Goal: Book appointment/travel/reservation

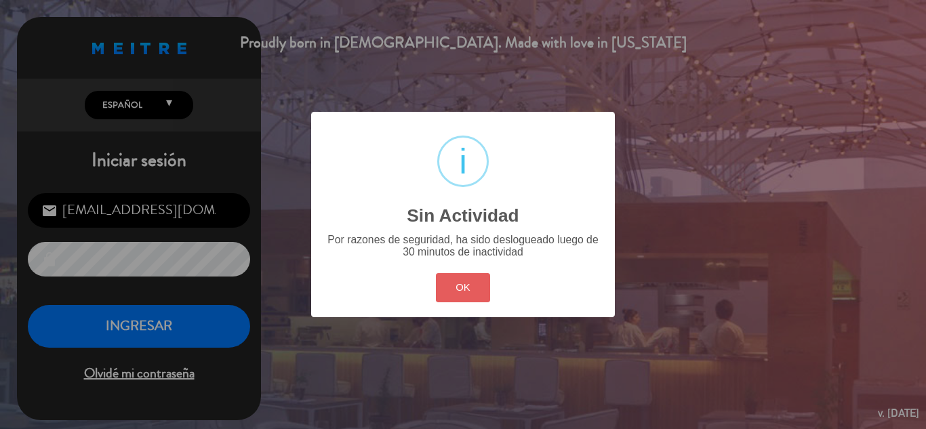
click at [446, 288] on button "OK" at bounding box center [463, 287] width 55 height 29
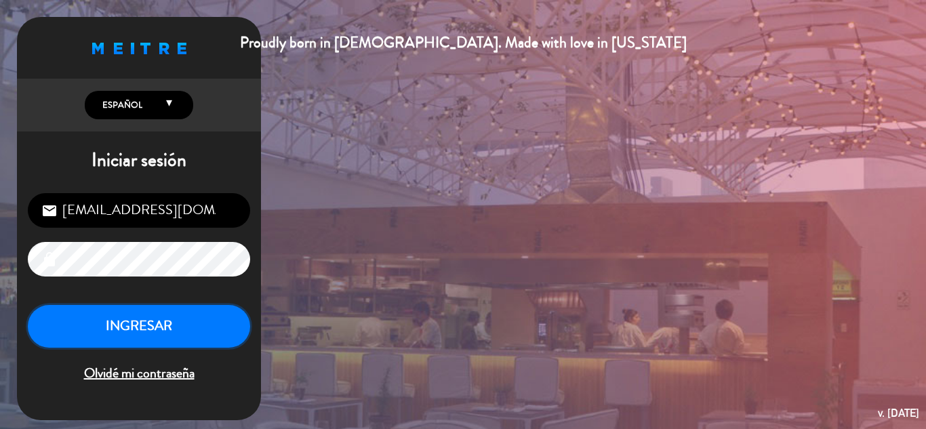
click at [170, 313] on button "INGRESAR" at bounding box center [139, 326] width 222 height 43
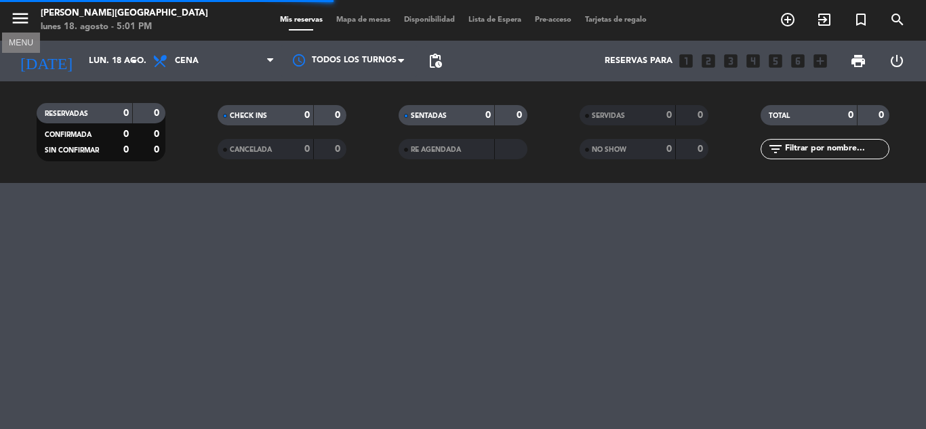
click at [17, 14] on icon "menu" at bounding box center [20, 18] width 20 height 20
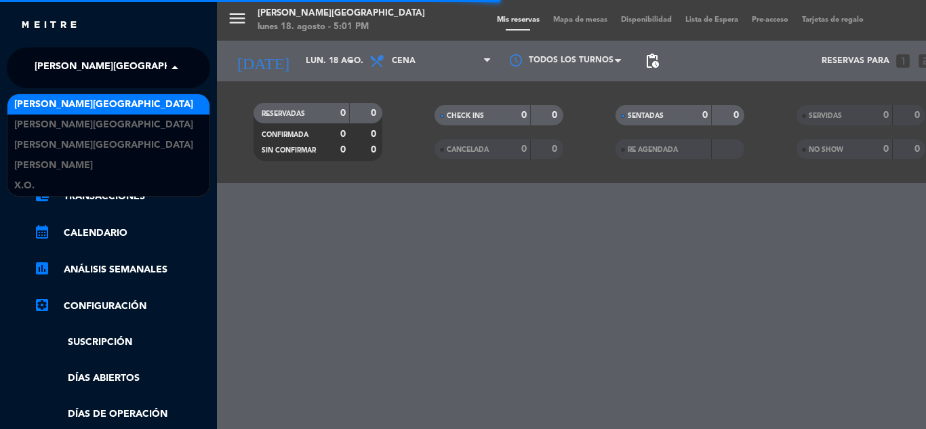
click at [93, 73] on span "[PERSON_NAME][GEOGRAPHIC_DATA]" at bounding box center [124, 68] width 179 height 28
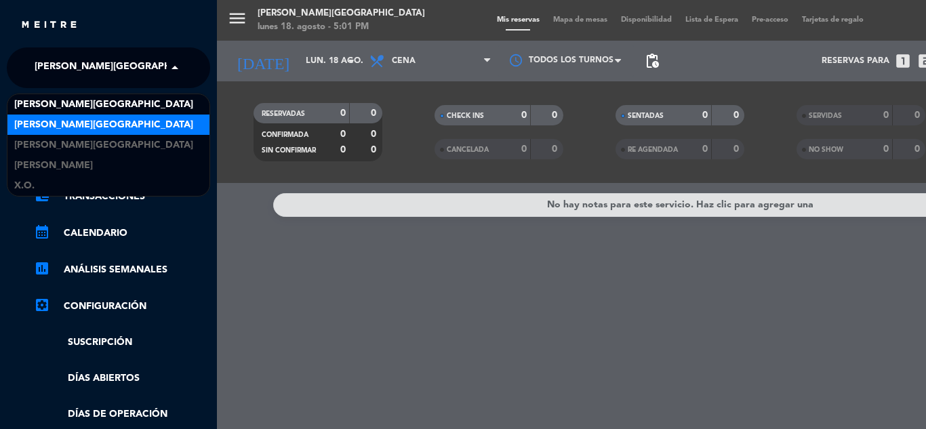
click at [95, 127] on span "[PERSON_NAME][GEOGRAPHIC_DATA]" at bounding box center [103, 125] width 179 height 16
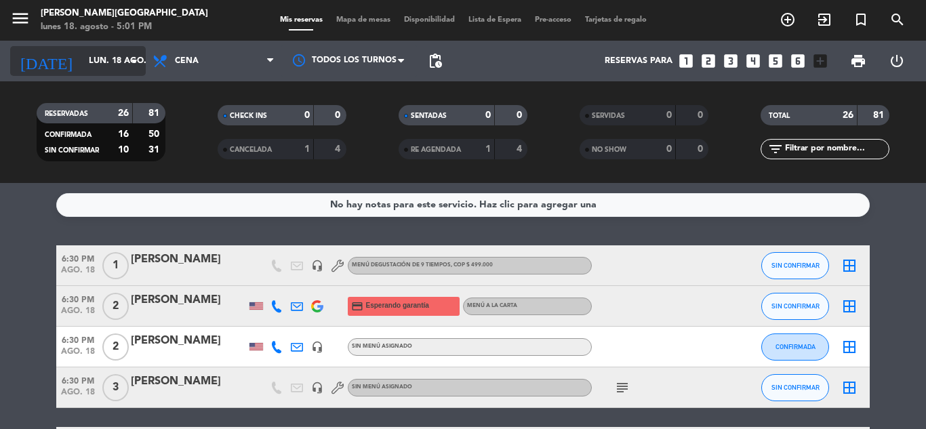
click at [116, 55] on input "lun. 18 ago." at bounding box center [139, 61] width 115 height 23
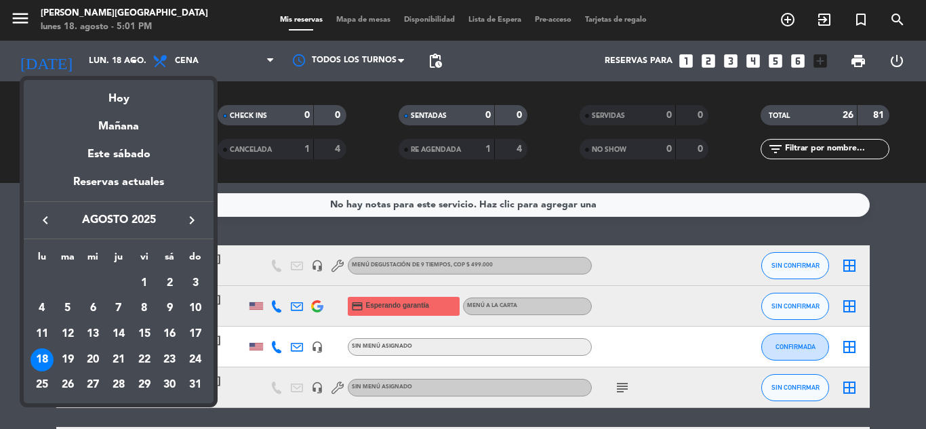
click at [186, 215] on icon "keyboard_arrow_right" at bounding box center [192, 220] width 16 height 16
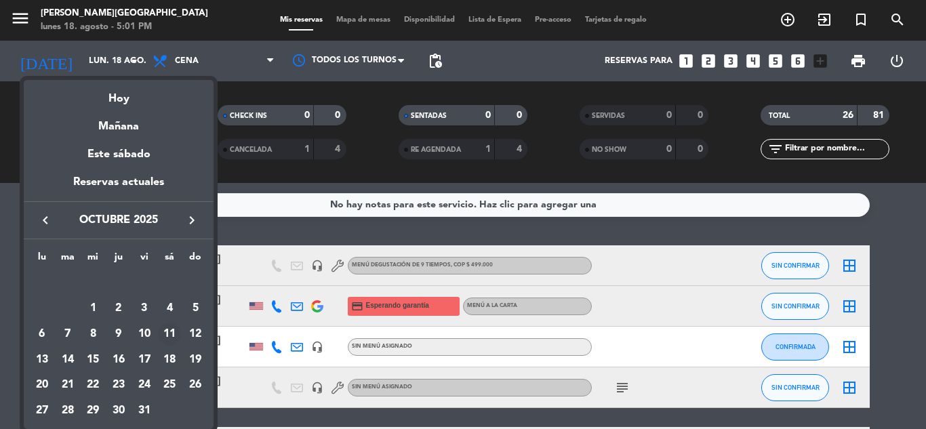
click at [170, 336] on div "11" at bounding box center [169, 334] width 23 height 23
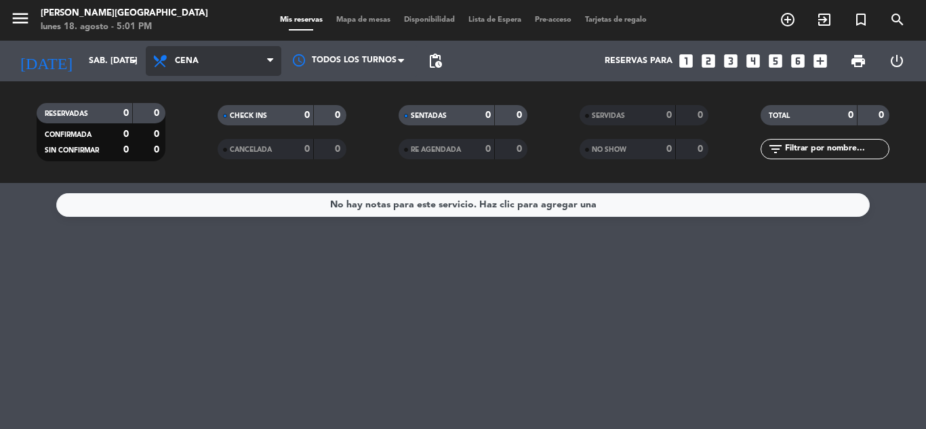
click at [262, 54] on span "Cena" at bounding box center [214, 61] width 136 height 30
click at [213, 118] on div "menu [PERSON_NAME][GEOGRAPHIC_DATA] lunes 18. agosto - 5:01 PM Mis reservas Map…" at bounding box center [463, 91] width 926 height 183
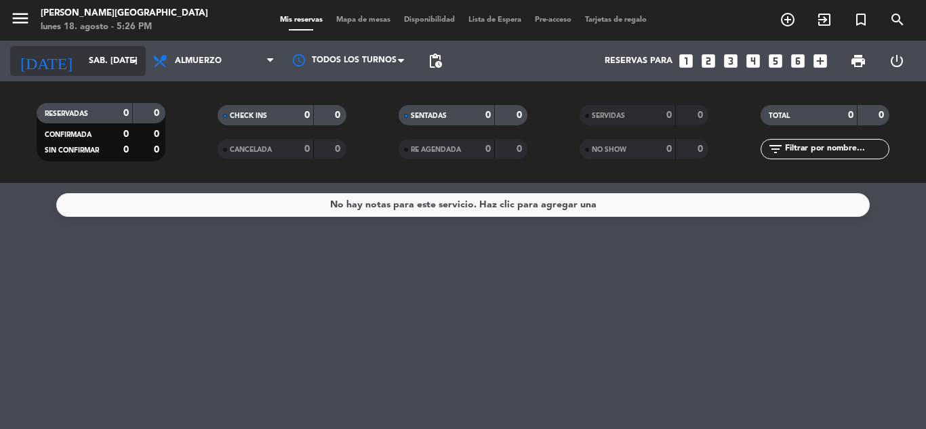
click at [132, 64] on icon "arrow_drop_down" at bounding box center [134, 61] width 16 height 16
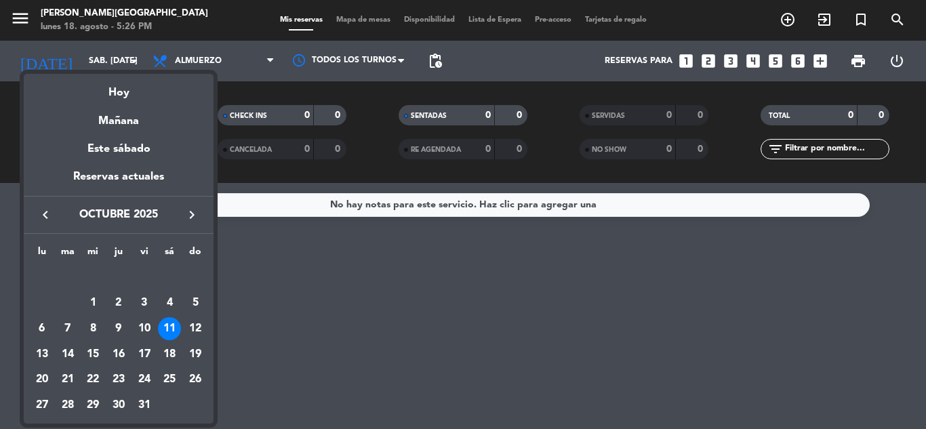
click at [43, 212] on icon "keyboard_arrow_left" at bounding box center [45, 215] width 16 height 16
click at [48, 211] on icon "keyboard_arrow_left" at bounding box center [45, 215] width 16 height 16
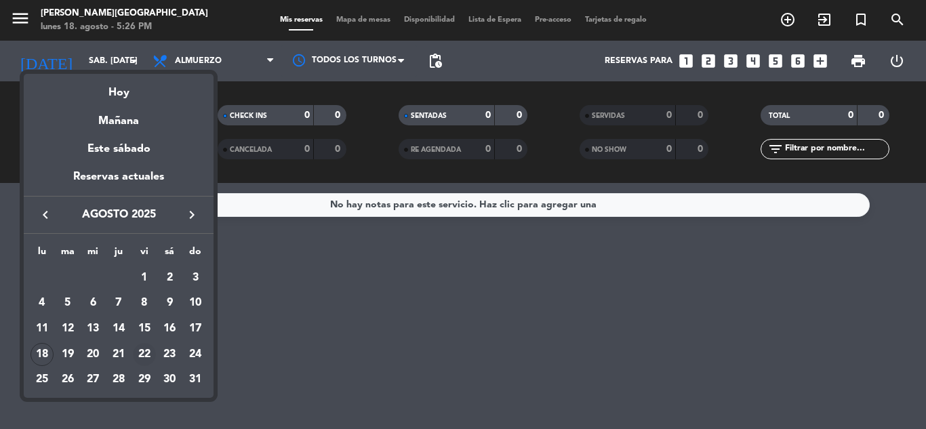
click at [147, 347] on div "22" at bounding box center [144, 354] width 23 height 23
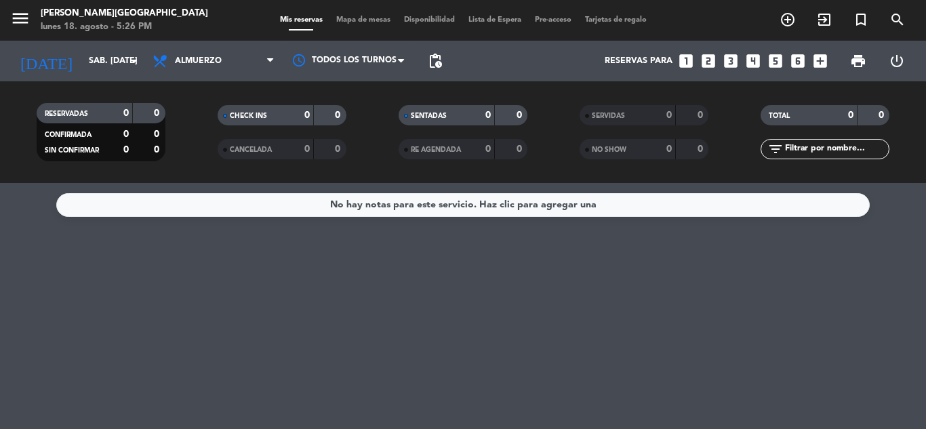
type input "vie. 22 ago."
click at [244, 56] on span "Almuerzo" at bounding box center [214, 61] width 136 height 30
click at [192, 150] on div "menu [PERSON_NAME][GEOGRAPHIC_DATA] lunes 18. agosto - 5:26 PM Mis reservas Map…" at bounding box center [463, 91] width 926 height 183
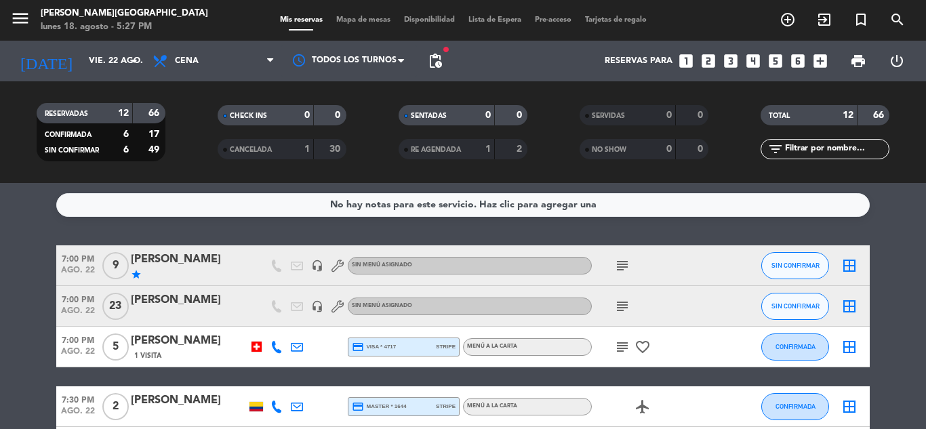
click at [193, 296] on div "[PERSON_NAME]" at bounding box center [188, 301] width 115 height 18
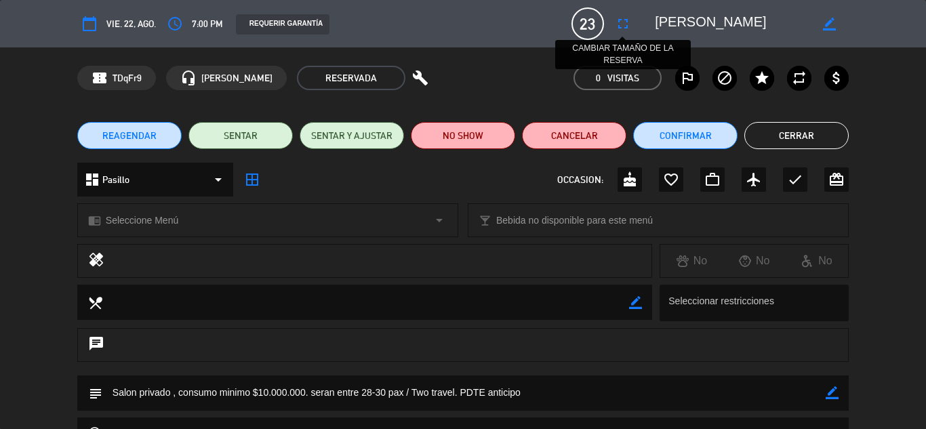
click at [625, 27] on icon "fullscreen" at bounding box center [623, 24] width 16 height 16
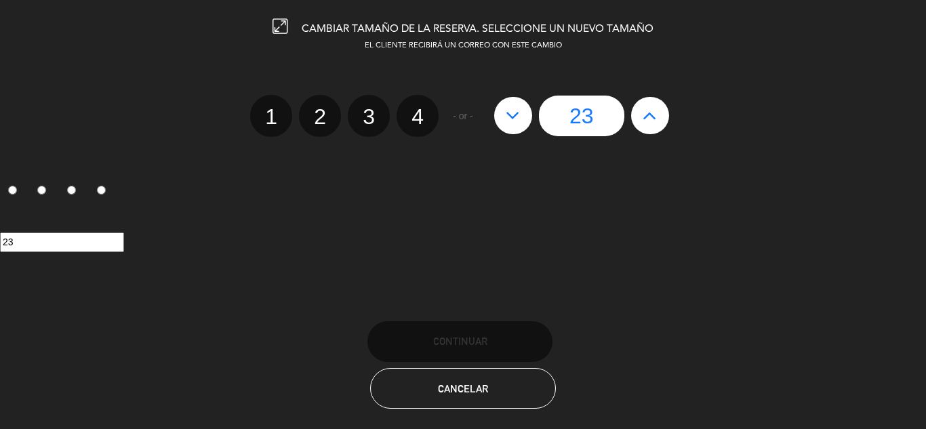
click at [656, 121] on icon at bounding box center [650, 115] width 14 height 22
click at [656, 121] on div "23" at bounding box center [582, 116] width 189 height 41
click at [656, 121] on edit-booking-info-modal "CAMBIAR TAMAÑO DE LA RESERVA. SELECCIONE UN NUEVO TAMAÑO EL CLIENTE RECIBIRÁ UN…" at bounding box center [463, 214] width 926 height 429
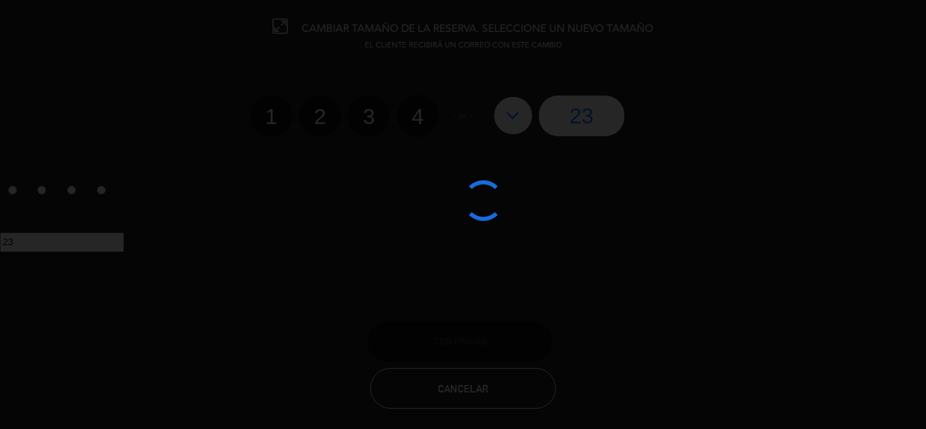
click at [656, 121] on div at bounding box center [463, 214] width 926 height 429
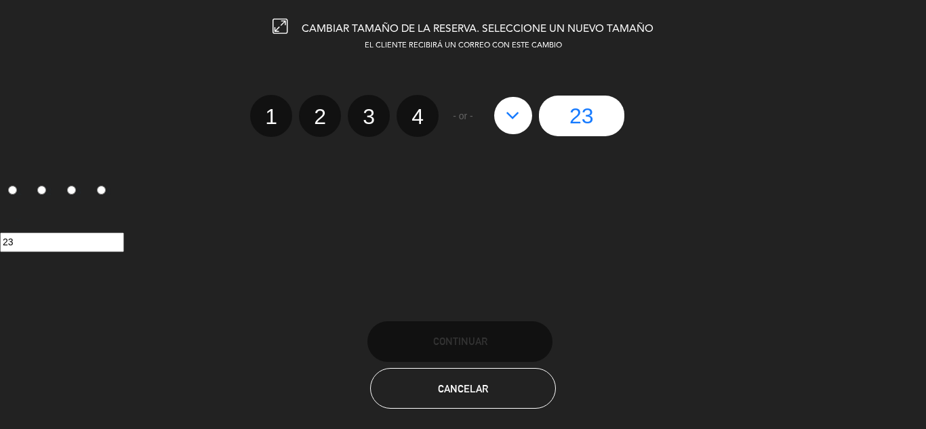
click at [595, 111] on input "23" at bounding box center [581, 116] width 85 height 41
click at [652, 117] on div "23" at bounding box center [582, 116] width 189 height 41
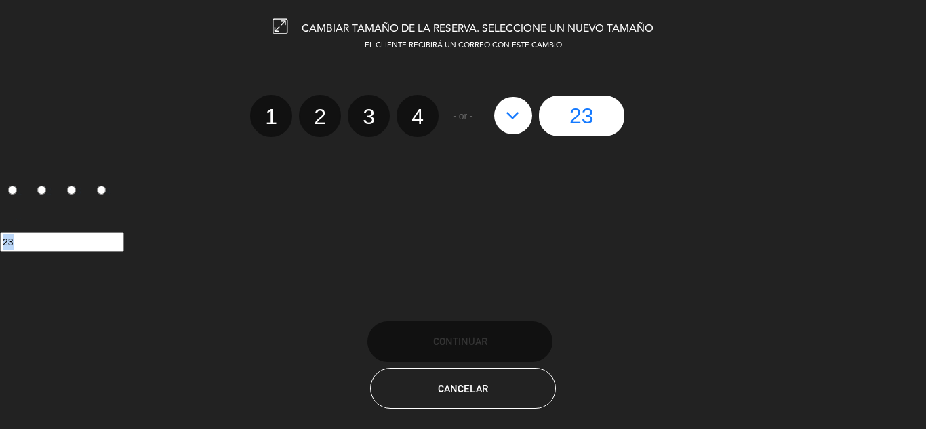
click at [652, 117] on div "23" at bounding box center [582, 116] width 189 height 41
click at [460, 389] on span "Cancelar" at bounding box center [463, 389] width 50 height 12
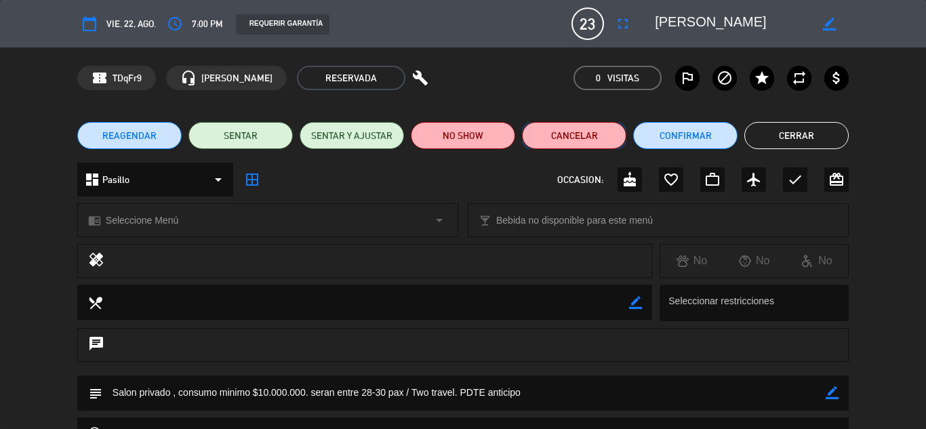
click at [594, 130] on button "Cancelar" at bounding box center [574, 135] width 104 height 27
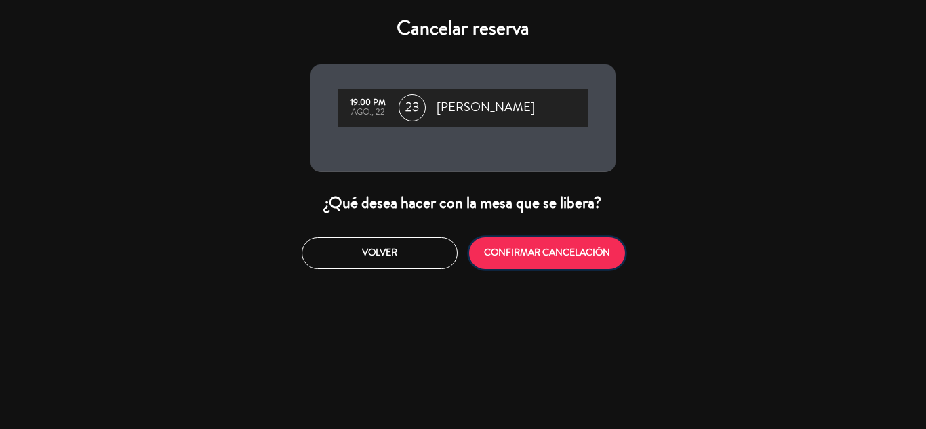
click at [540, 262] on button "CONFIRMAR CANCELACIÓN" at bounding box center [547, 253] width 156 height 32
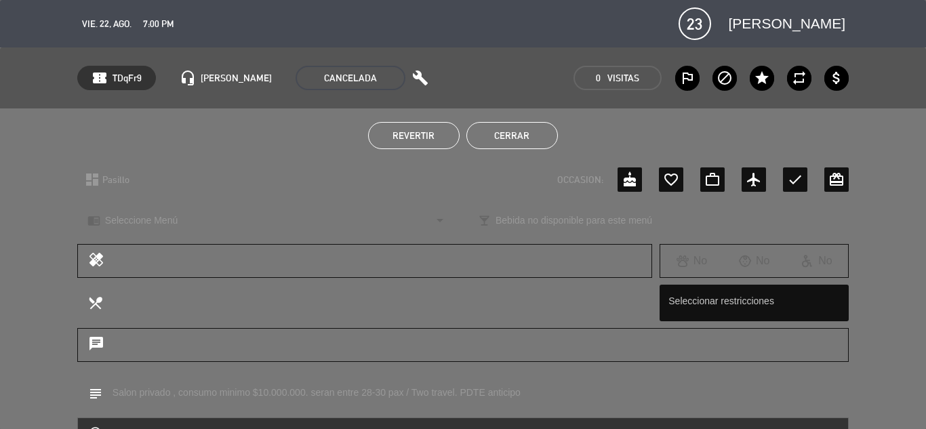
click at [534, 133] on button "Cerrar" at bounding box center [513, 135] width 92 height 27
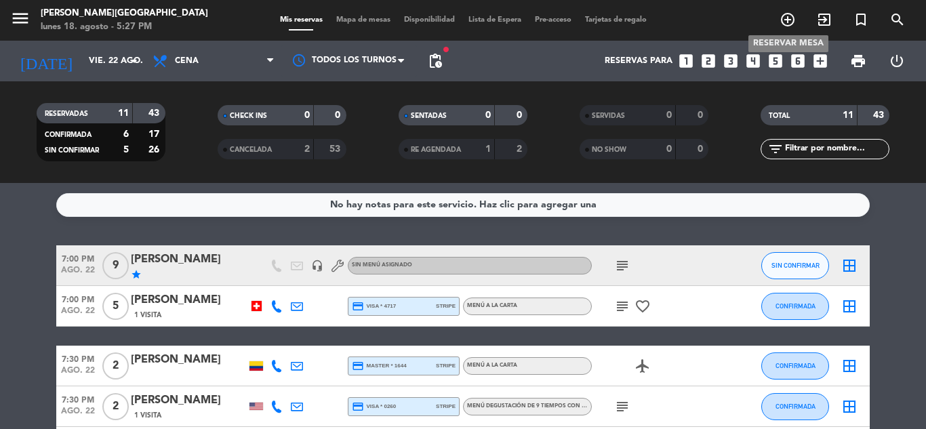
click at [790, 20] on icon "add_circle_outline" at bounding box center [788, 20] width 16 height 16
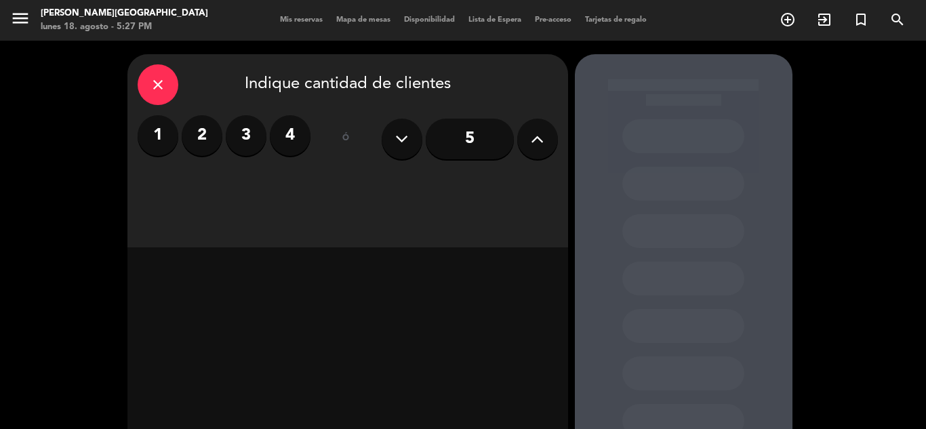
click at [144, 83] on div "close" at bounding box center [158, 84] width 41 height 41
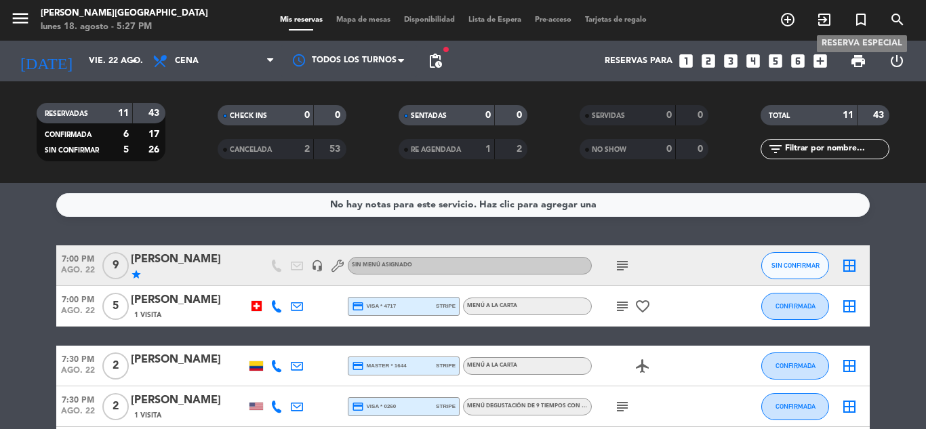
click at [856, 15] on icon "turned_in_not" at bounding box center [861, 20] width 16 height 16
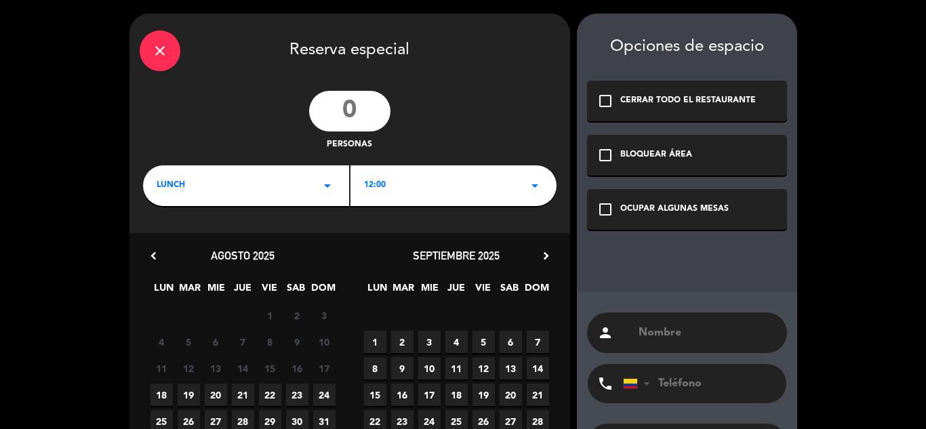
click at [368, 97] on input "number" at bounding box center [349, 111] width 81 height 41
type input "31"
click at [328, 180] on icon "arrow_drop_down" at bounding box center [327, 186] width 16 height 16
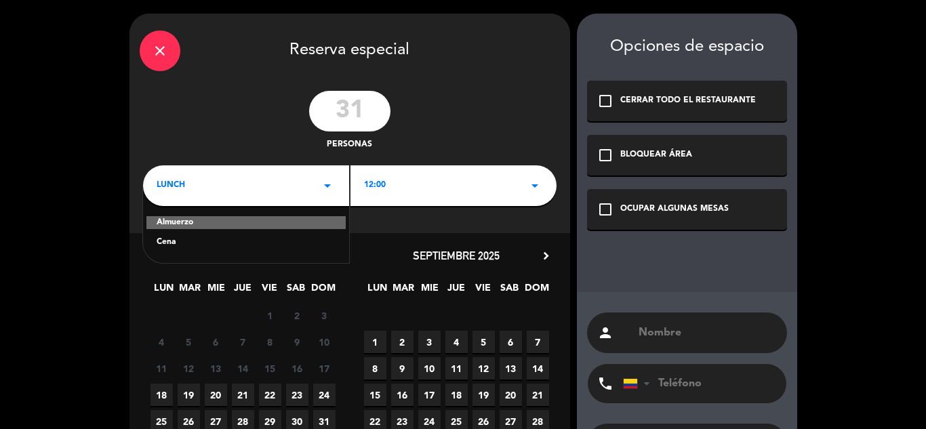
click at [296, 231] on div "Almuerzo Cena" at bounding box center [246, 224] width 206 height 77
click at [171, 239] on div "Cena" at bounding box center [246, 243] width 179 height 14
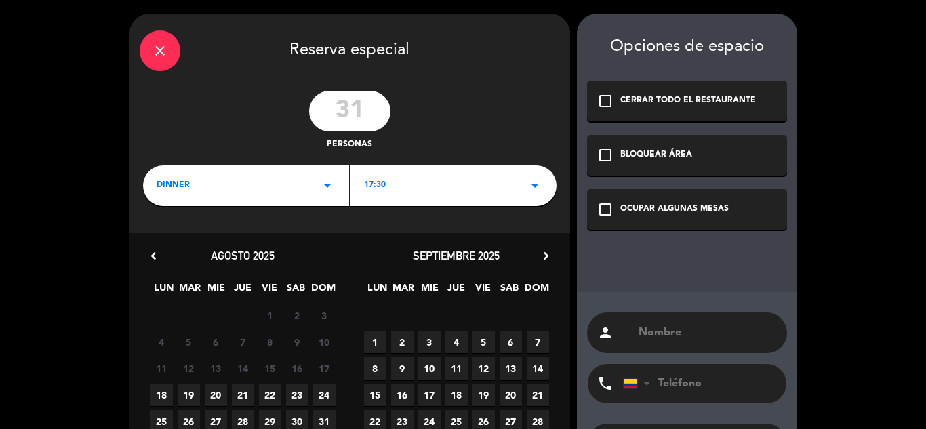
click at [512, 189] on div "17:30 arrow_drop_down" at bounding box center [454, 185] width 206 height 41
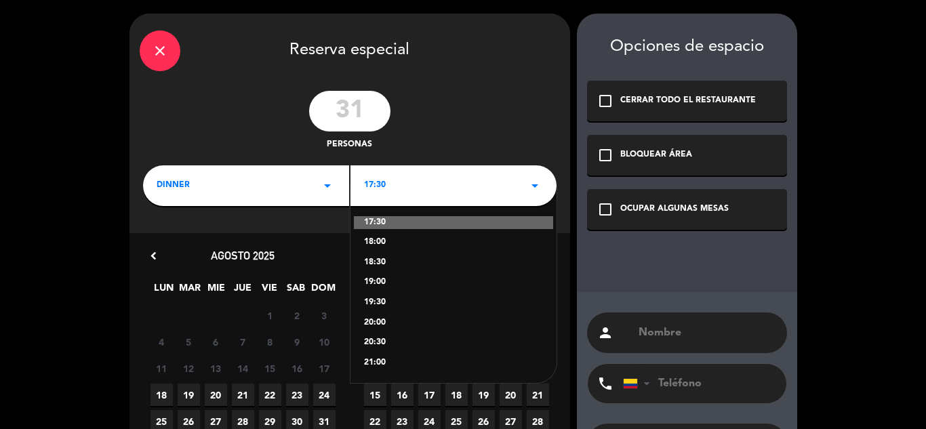
click at [378, 274] on div "17:30 18:00 18:30 19:00 19:30 20:00 20:30 21:00" at bounding box center [454, 285] width 206 height 198
click at [379, 279] on div "19:00" at bounding box center [453, 283] width 179 height 14
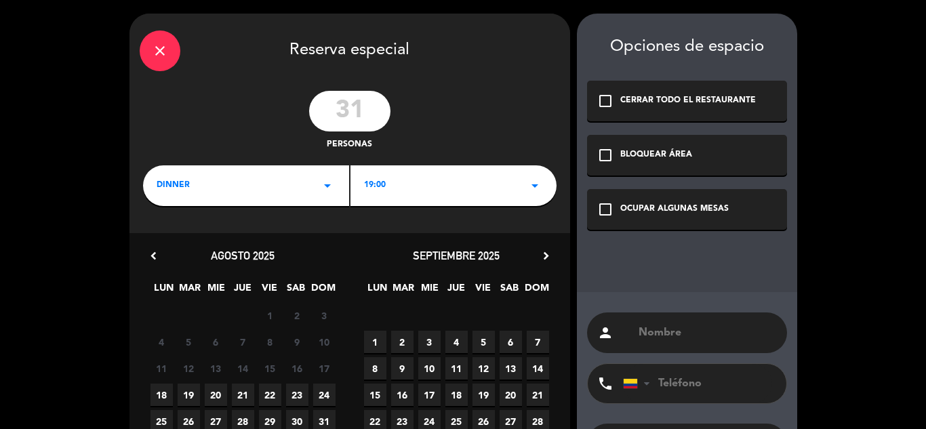
click at [275, 386] on span "22" at bounding box center [270, 395] width 22 height 22
click at [686, 173] on div "check_box_outline_blank BLOQUEAR ÁREA" at bounding box center [687, 155] width 200 height 41
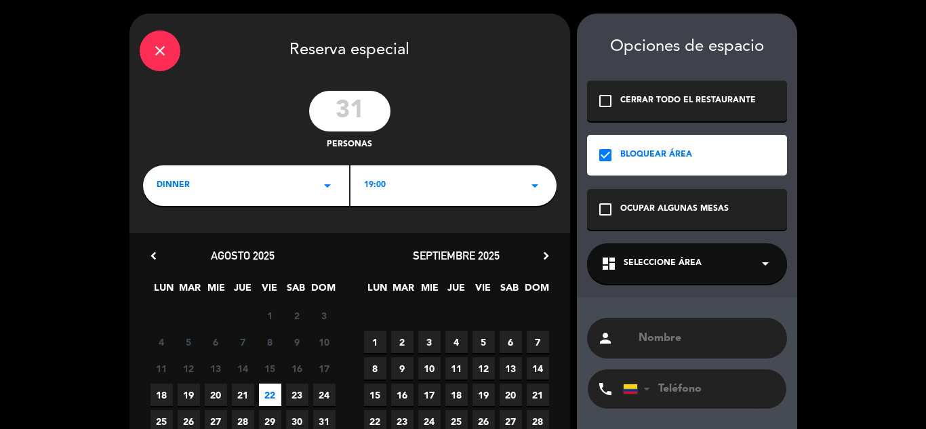
click at [751, 263] on div "dashboard Seleccione Área arrow_drop_down" at bounding box center [687, 263] width 200 height 41
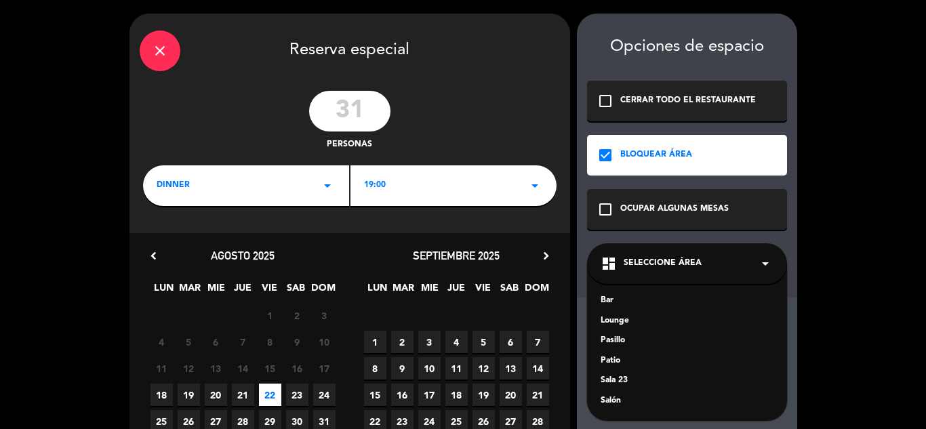
click at [615, 395] on div "Salón" at bounding box center [687, 402] width 173 height 14
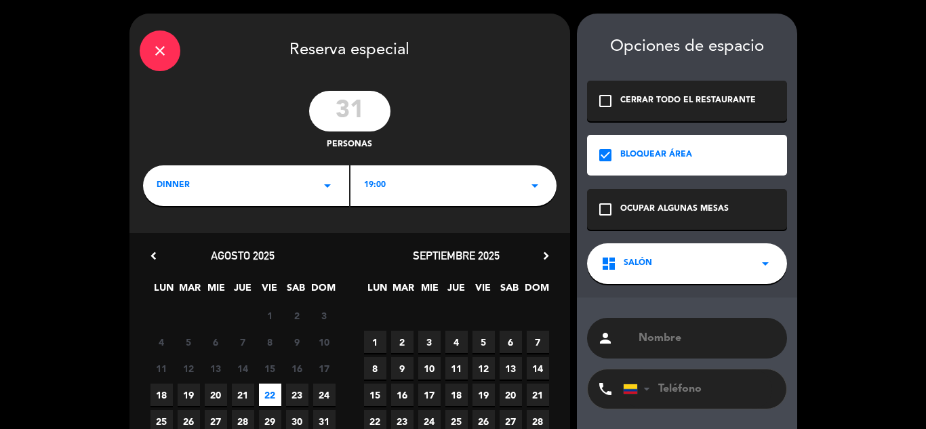
click at [710, 329] on input "text" at bounding box center [707, 338] width 140 height 19
type input "[PERSON_NAME]"
click at [857, 369] on div "close Reserva especial 31 personas dinner arrow_drop_down 19:00 arrow_drop_down…" at bounding box center [463, 274] width 926 height 548
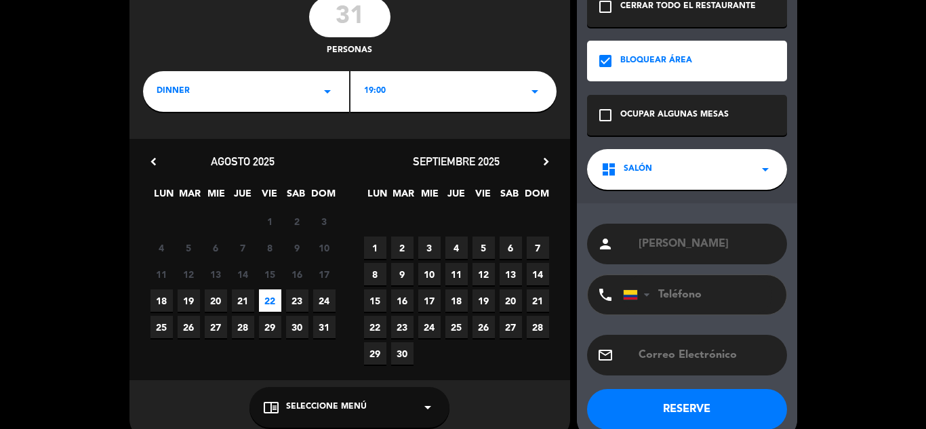
scroll to position [119, 0]
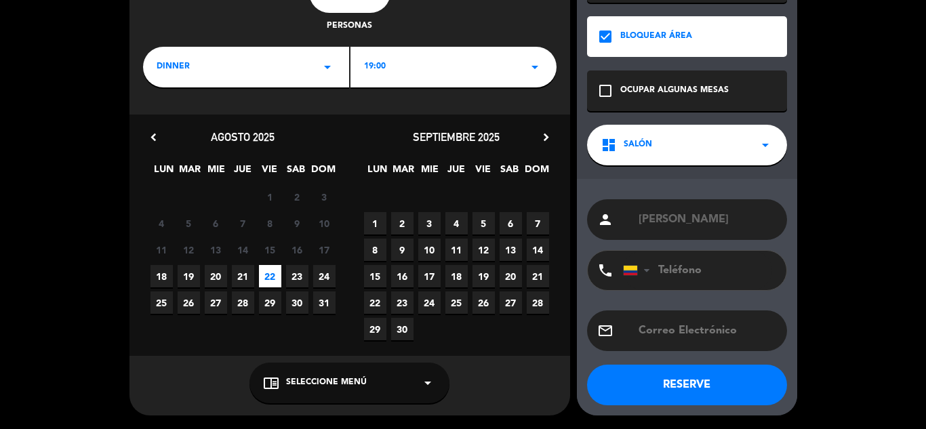
click at [711, 388] on button "RESERVE" at bounding box center [687, 385] width 200 height 41
